Goal: Task Accomplishment & Management: Use online tool/utility

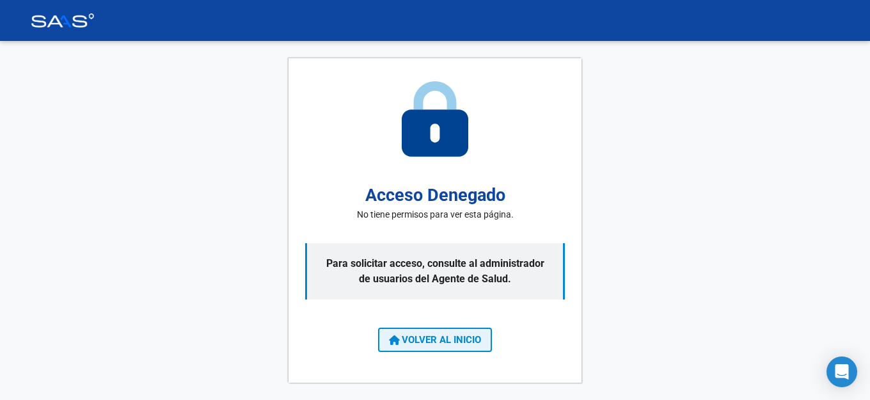
click at [475, 344] on span "VOLVER AL INICIO" at bounding box center [435, 340] width 92 height 12
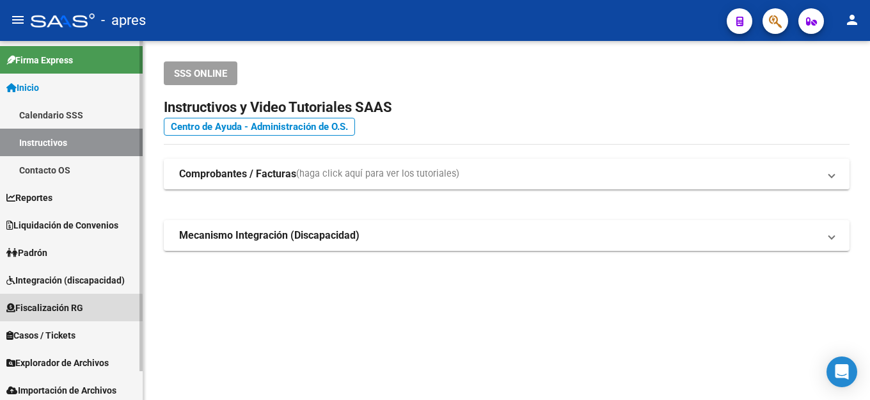
click at [58, 310] on span "Fiscalización RG" at bounding box center [44, 308] width 77 height 14
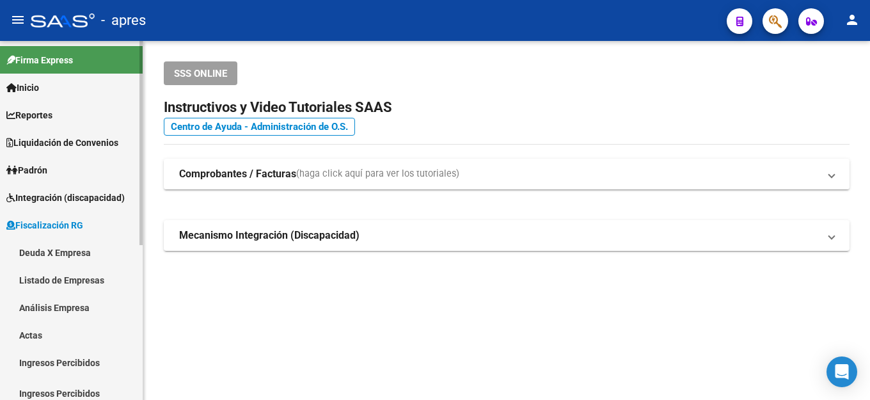
click at [92, 253] on link "Deuda X Empresa" at bounding box center [71, 253] width 143 height 28
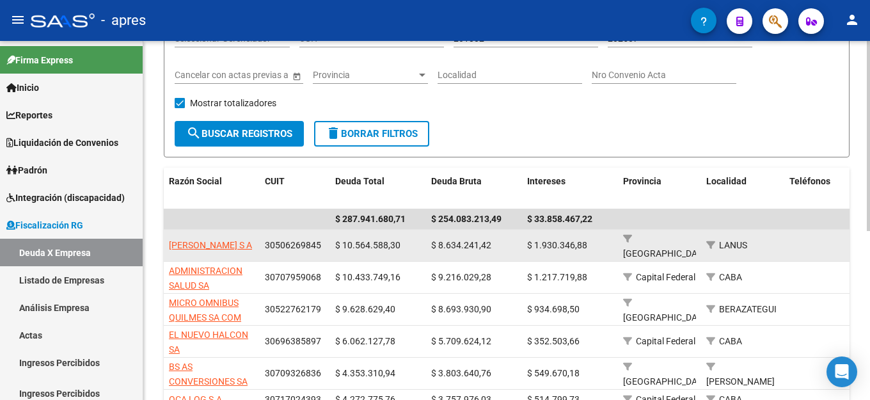
scroll to position [128, 0]
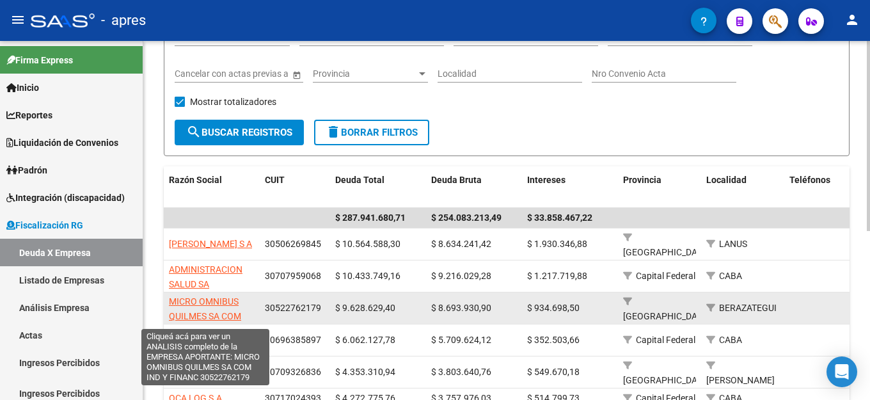
click at [207, 296] on span "MICRO OMNIBUS QUILMES SA COM IND Y FINANC" at bounding box center [205, 316] width 72 height 40
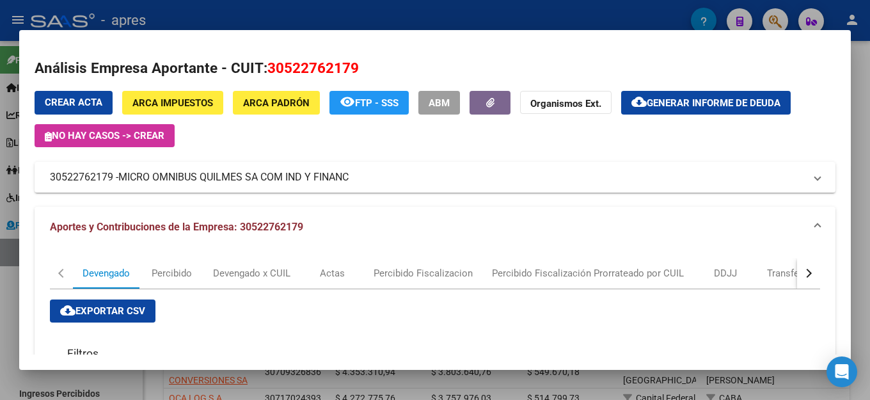
click at [754, 107] on span "Generar informe de deuda" at bounding box center [714, 103] width 134 height 12
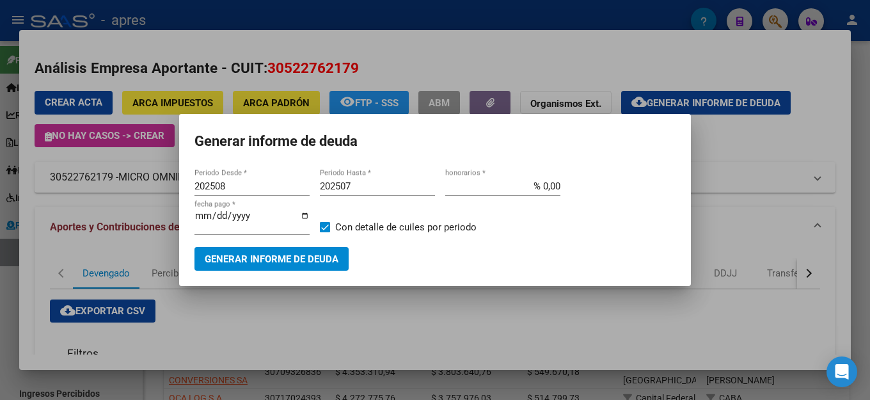
drag, startPoint x: 282, startPoint y: 198, endPoint x: 0, endPoint y: 232, distance: 283.7
click at [0, 232] on div "Análisis Empresa Aportante - CUIT: 30522762179 Crear Acta ARCA Impuestos ARCA P…" at bounding box center [435, 200] width 870 height 400
click at [232, 192] on input "202508" at bounding box center [252, 186] width 115 height 12
drag, startPoint x: 134, startPoint y: 195, endPoint x: 112, endPoint y: 199, distance: 22.1
click at [112, 199] on div "Análisis Empresa Aportante - CUIT: 30522762179 Crear Acta ARCA Impuestos ARCA P…" at bounding box center [435, 200] width 870 height 400
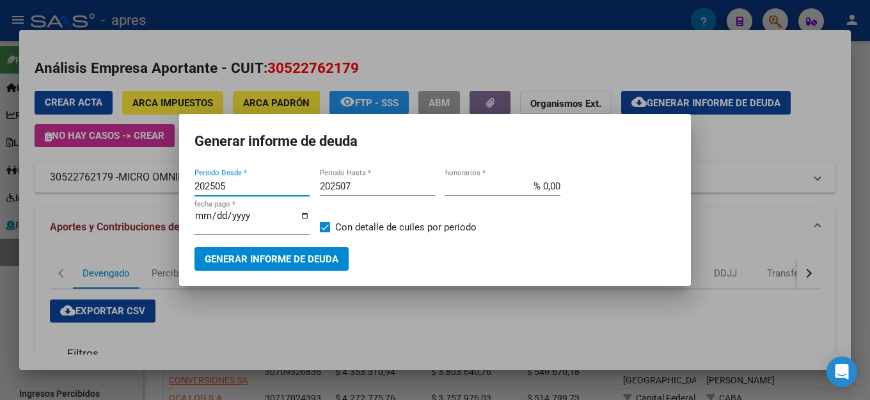
type input "202505"
click at [392, 196] on div "202507 Periodo Hasta *" at bounding box center [377, 186] width 115 height 19
type input "202505"
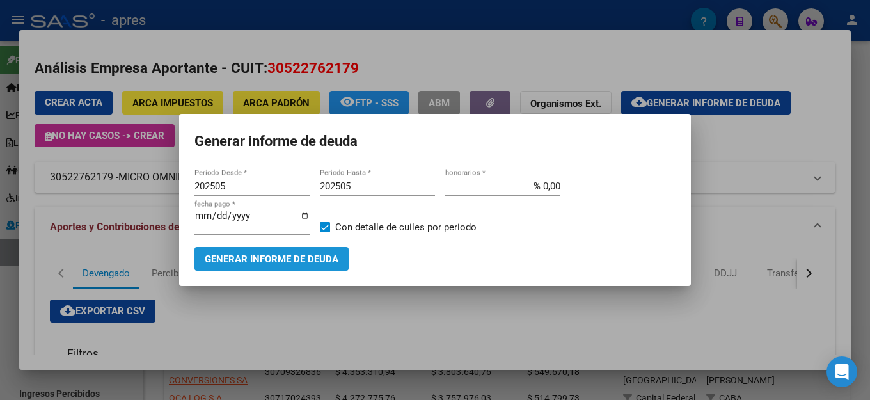
click at [308, 255] on span "Generar informe de deuda" at bounding box center [272, 259] width 134 height 12
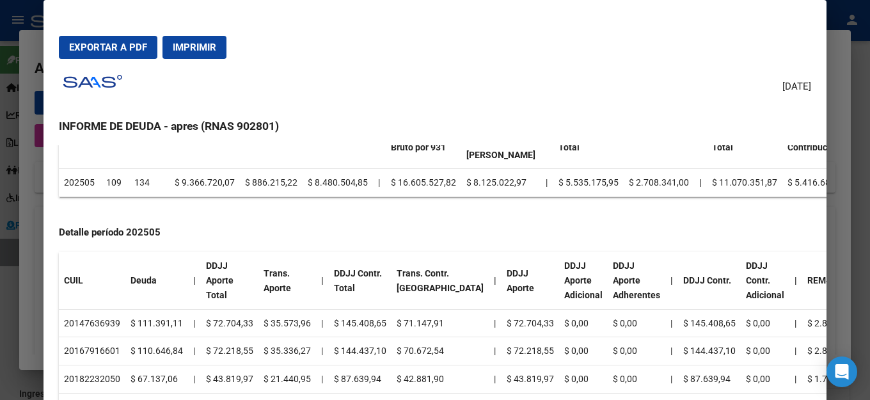
scroll to position [0, 0]
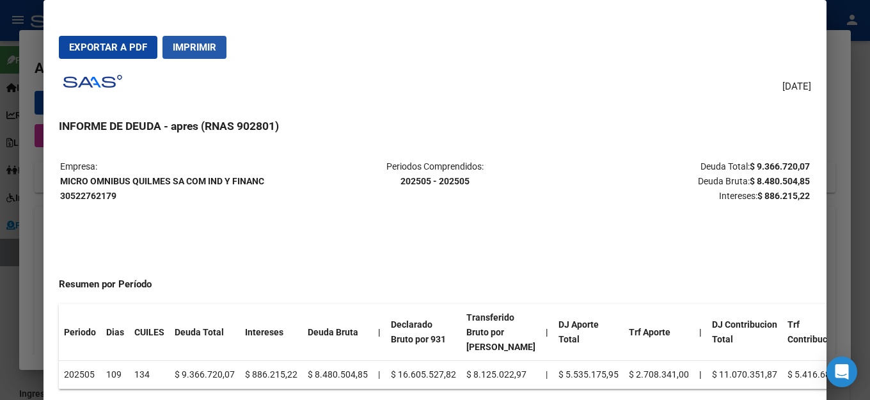
click at [217, 47] on button "Imprimir" at bounding box center [195, 47] width 64 height 23
click at [605, 109] on div "[DATE] INFORME DE DEUDA - apres (RNAS 902801) Empresa: MICRO OMNIBUS QUILMES SA…" at bounding box center [435, 251] width 753 height 364
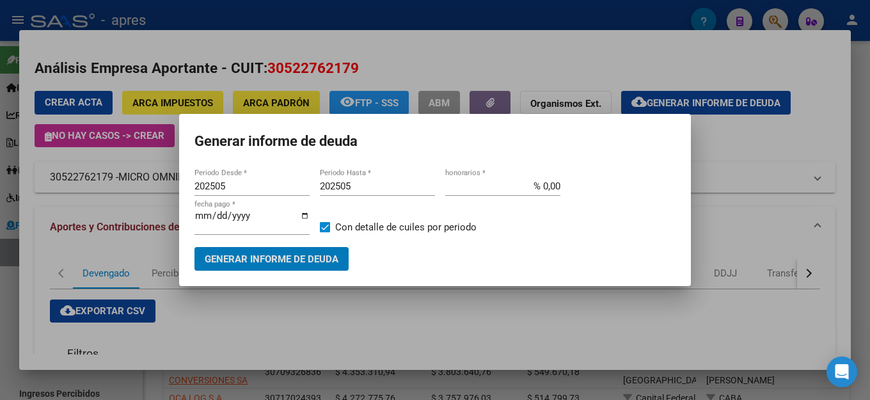
click at [538, 144] on h1 "Generar informe de deuda" at bounding box center [435, 141] width 481 height 24
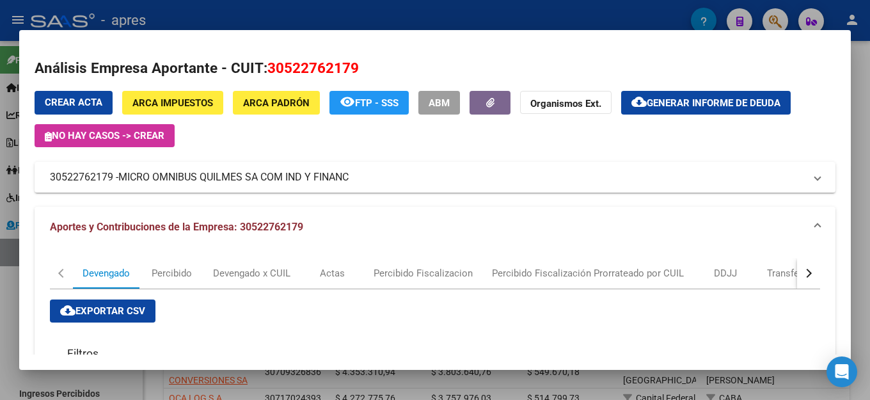
click at [544, 63] on h2 "Análisis Empresa Aportante - CUIT: 30522762179" at bounding box center [435, 69] width 801 height 22
